Goal: Find specific page/section: Find specific page/section

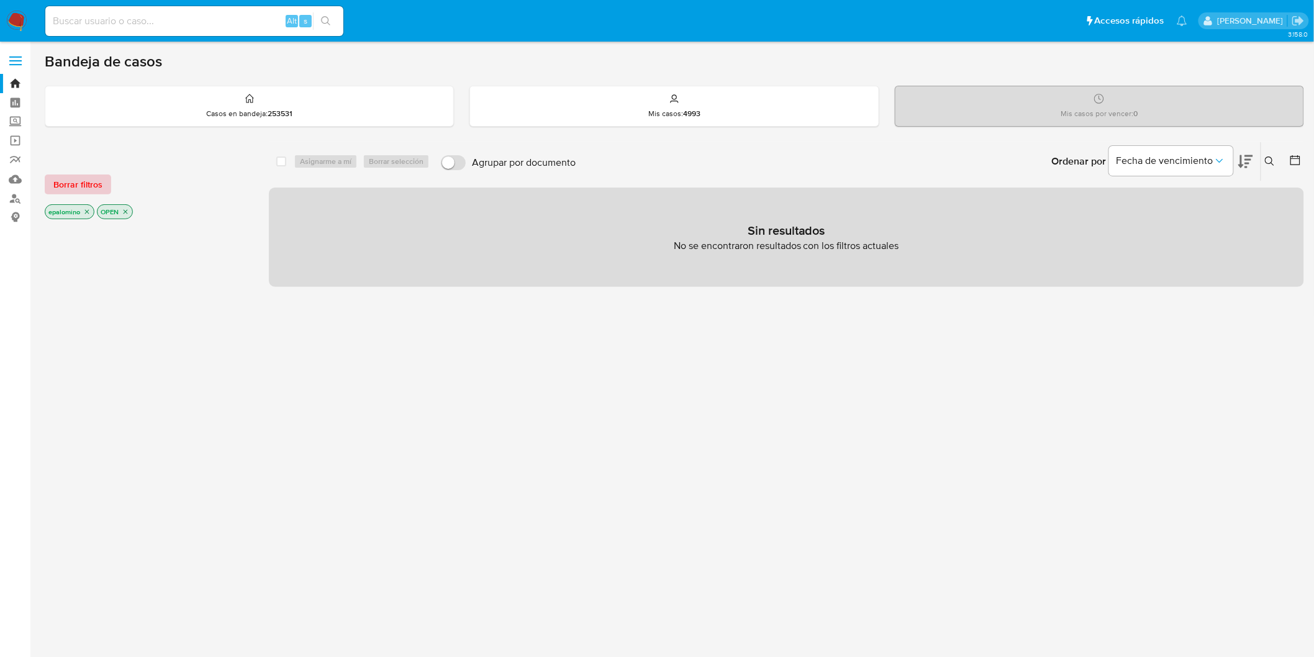
click at [65, 182] on span "Borrar filtros" at bounding box center [77, 184] width 49 height 17
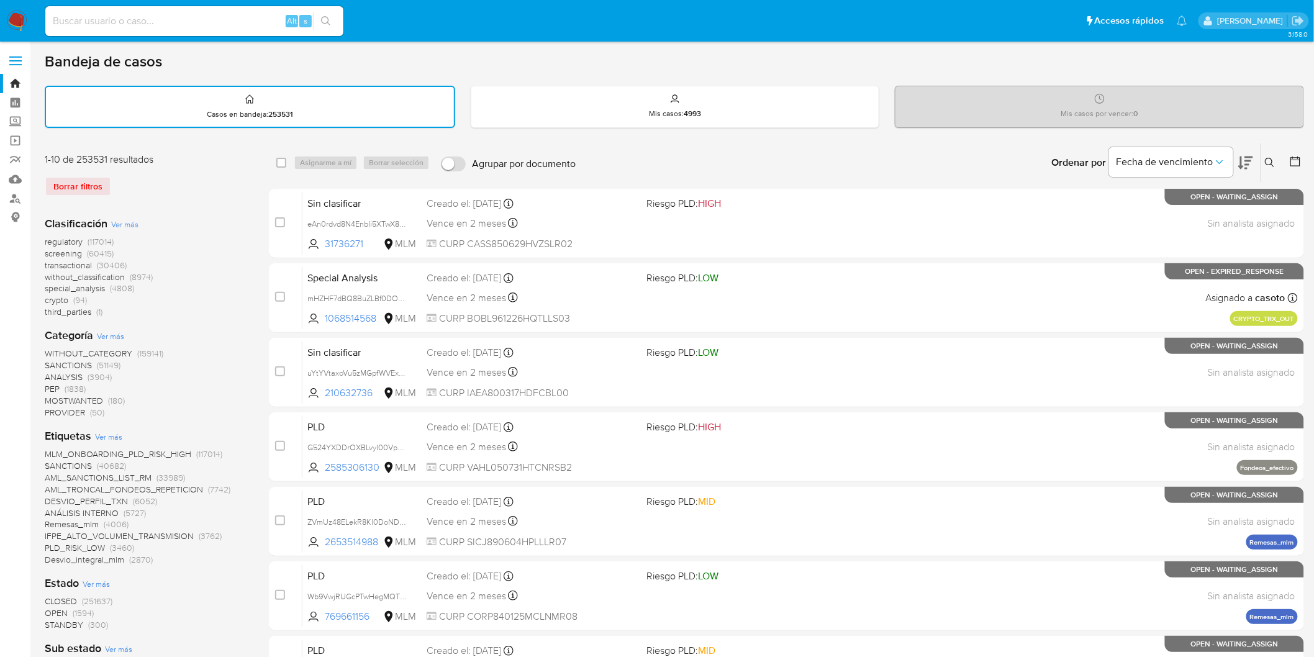
click at [14, 25] on img at bounding box center [16, 21] width 21 height 21
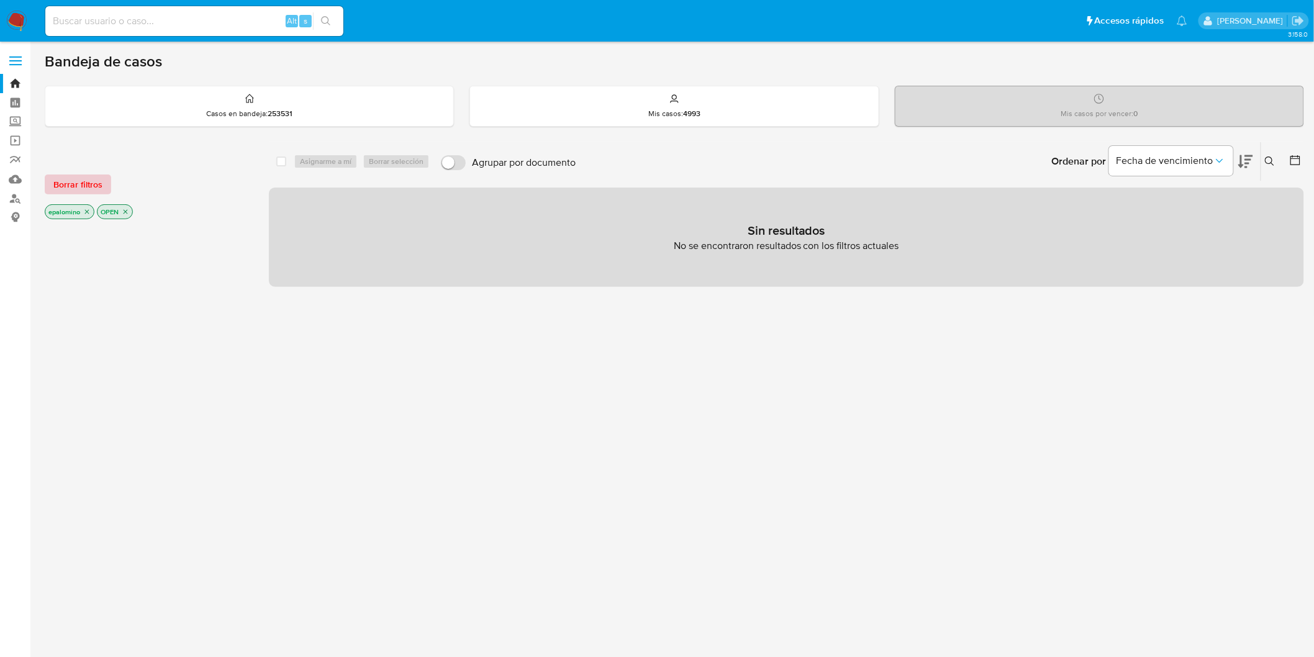
click at [89, 176] on span "Borrar filtros" at bounding box center [77, 184] width 49 height 17
